Goal: Task Accomplishment & Management: Use online tool/utility

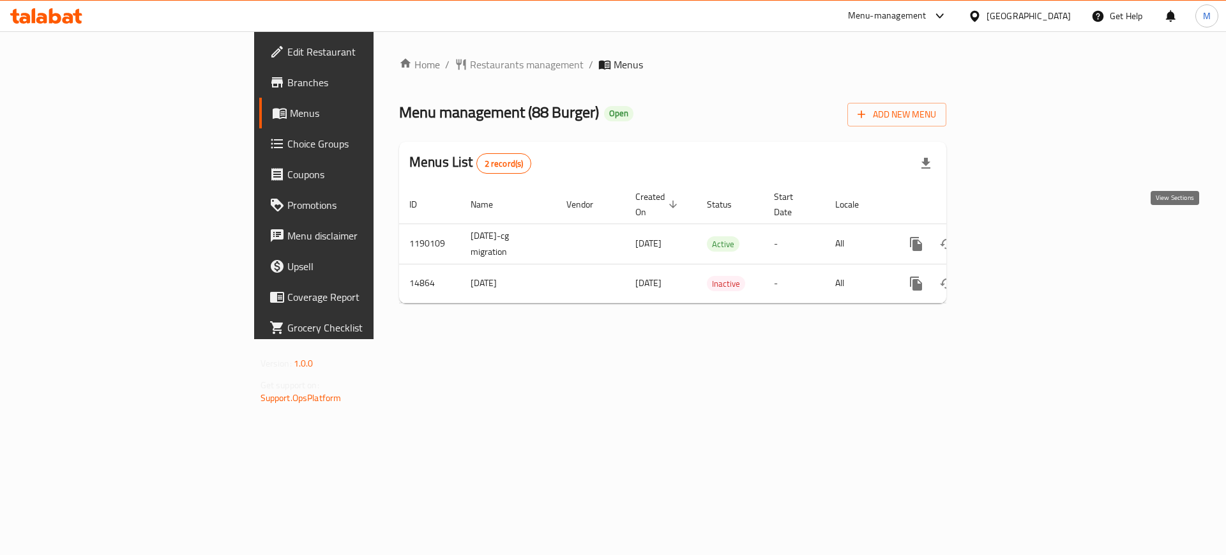
click at [1014, 238] on icon "enhanced table" at bounding box center [1008, 243] width 11 height 11
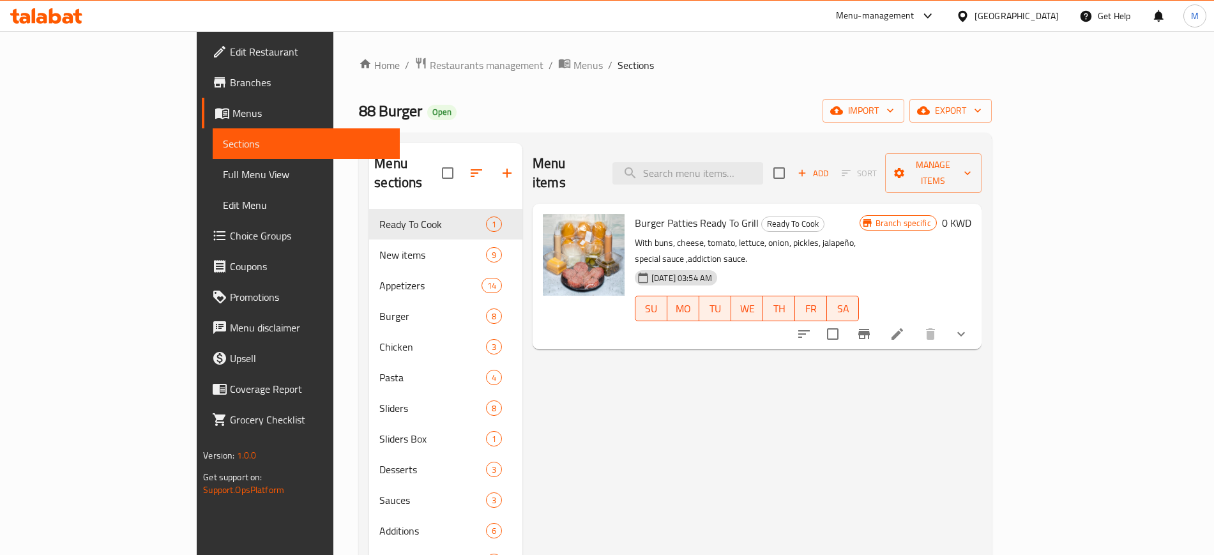
click at [865, 213] on div "Burger Patties Ready To Grill Ready To Cook With buns, cheese, tomato, lettuce,…" at bounding box center [747, 276] width 235 height 135
click at [982, 109] on span "export" at bounding box center [951, 111] width 62 height 16
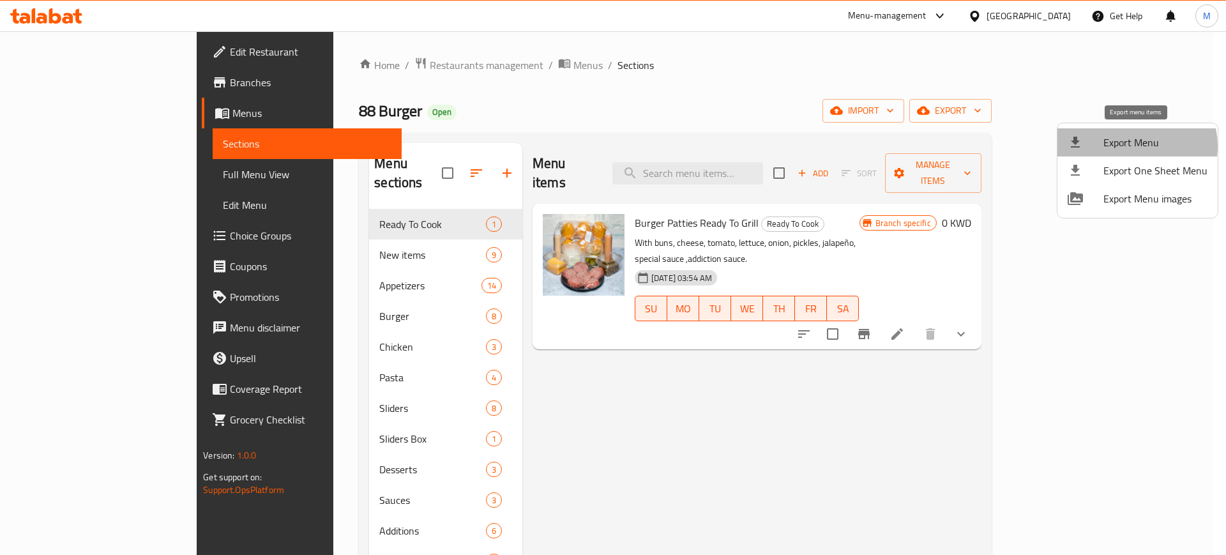
click at [1134, 146] on span "Export Menu" at bounding box center [1156, 142] width 104 height 15
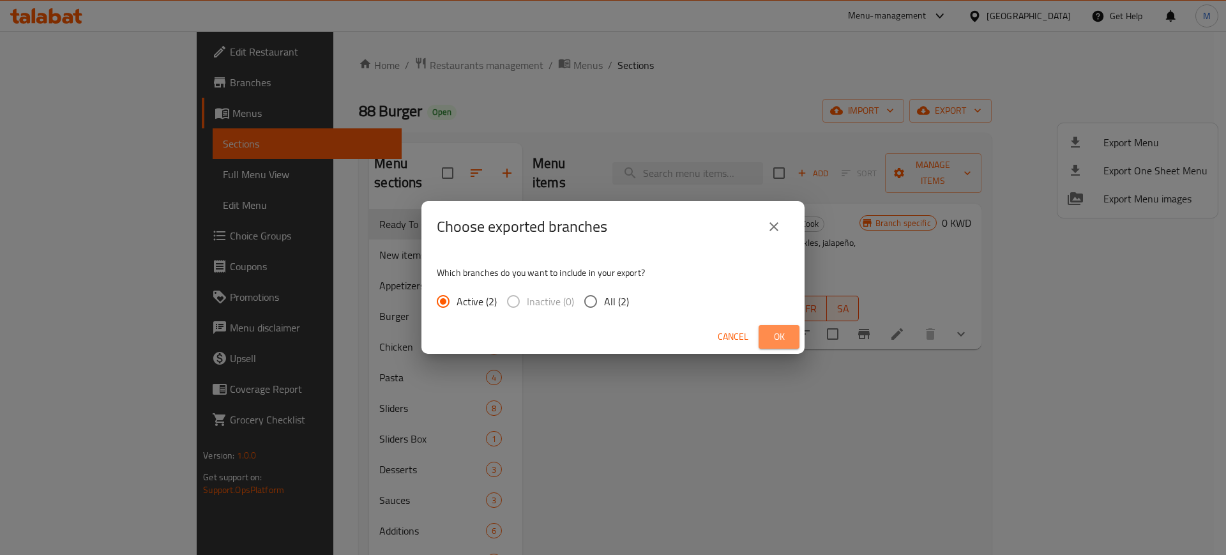
drag, startPoint x: 782, startPoint y: 344, endPoint x: 790, endPoint y: 312, distance: 33.3
click at [781, 343] on span "Ok" at bounding box center [779, 337] width 20 height 16
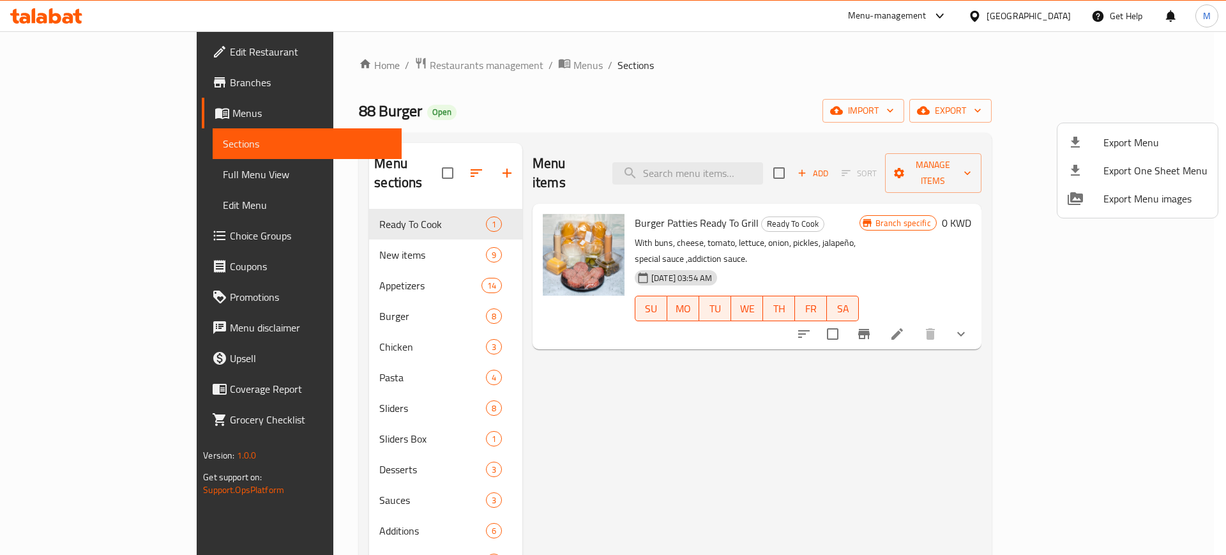
click at [969, 246] on div at bounding box center [613, 277] width 1226 height 555
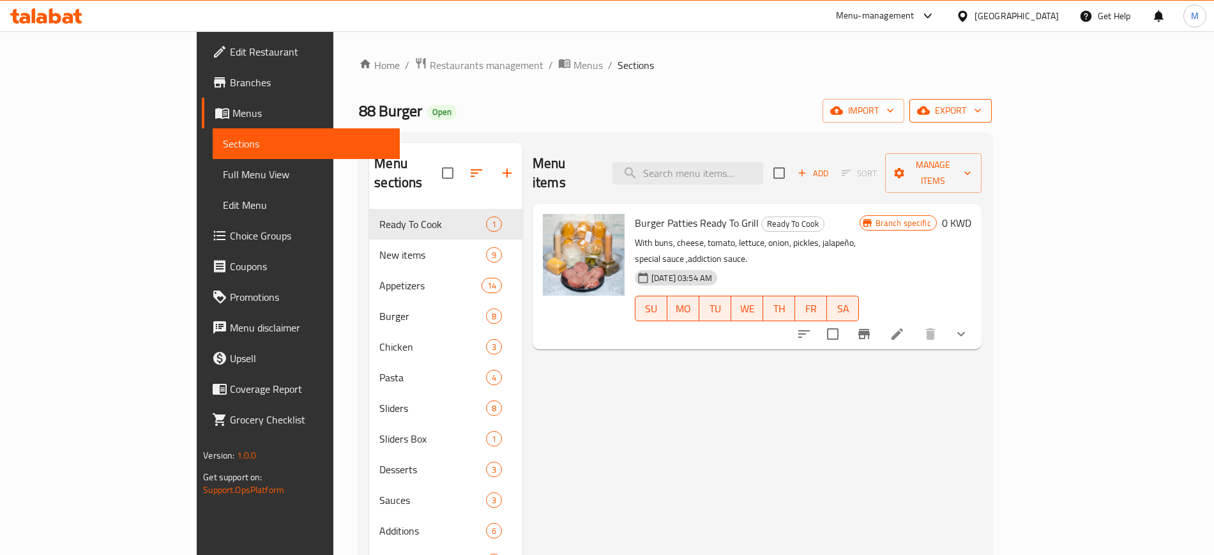
click at [982, 116] on span "export" at bounding box center [951, 111] width 62 height 16
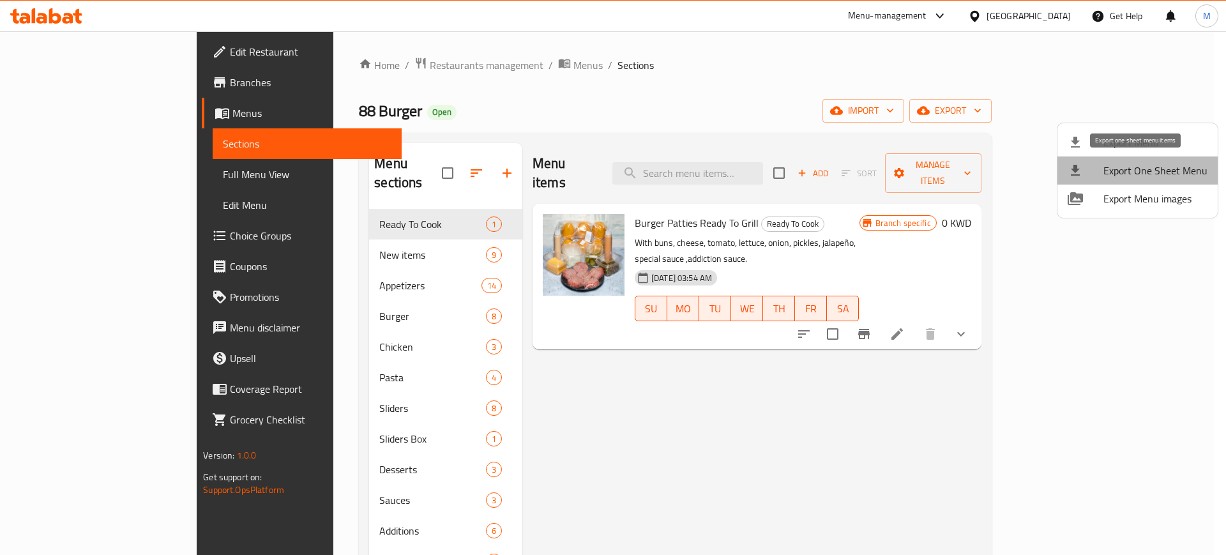
click at [1145, 172] on span "Export One Sheet Menu" at bounding box center [1156, 170] width 104 height 15
click at [505, 98] on div at bounding box center [613, 277] width 1226 height 555
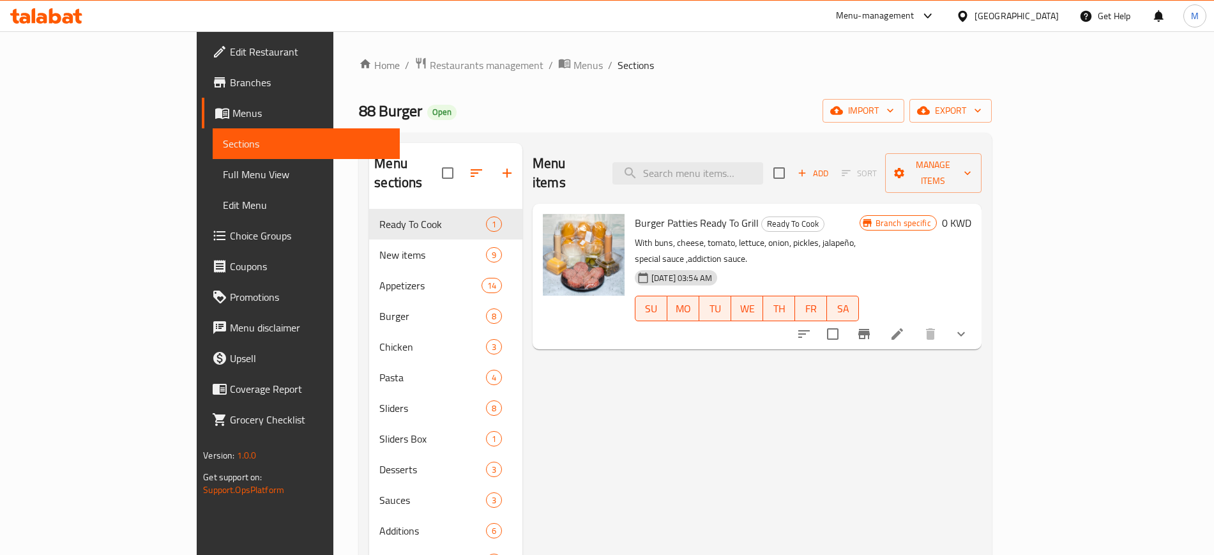
click at [67, 19] on icon at bounding box center [46, 15] width 72 height 15
